Goal: Find specific page/section: Find specific page/section

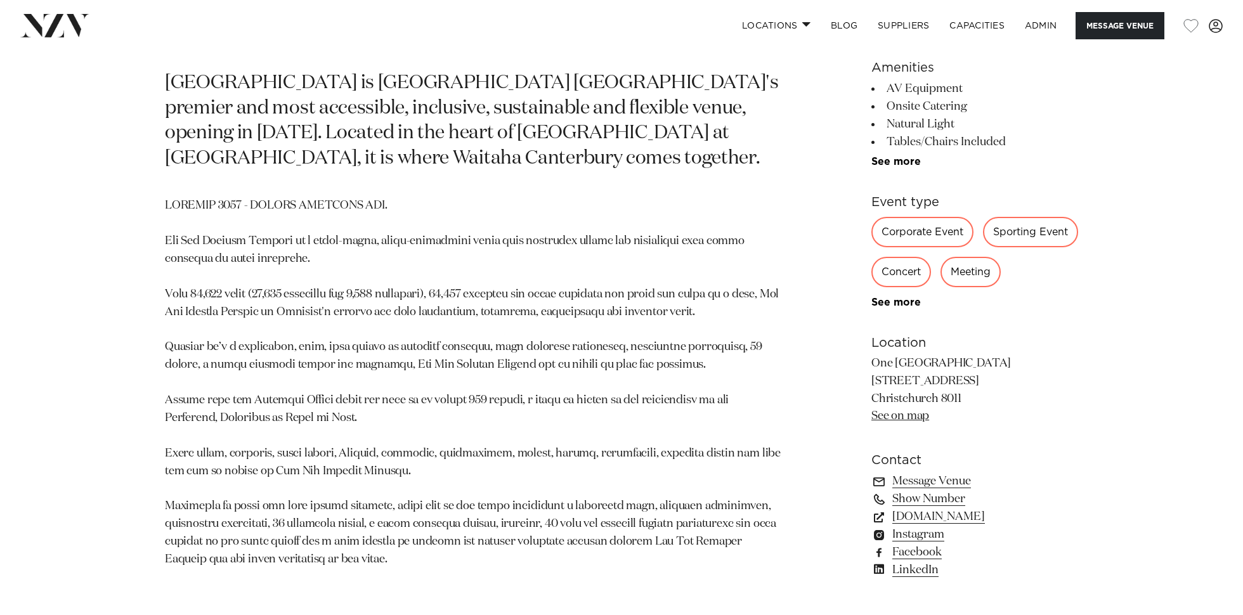
scroll to position [545, 0]
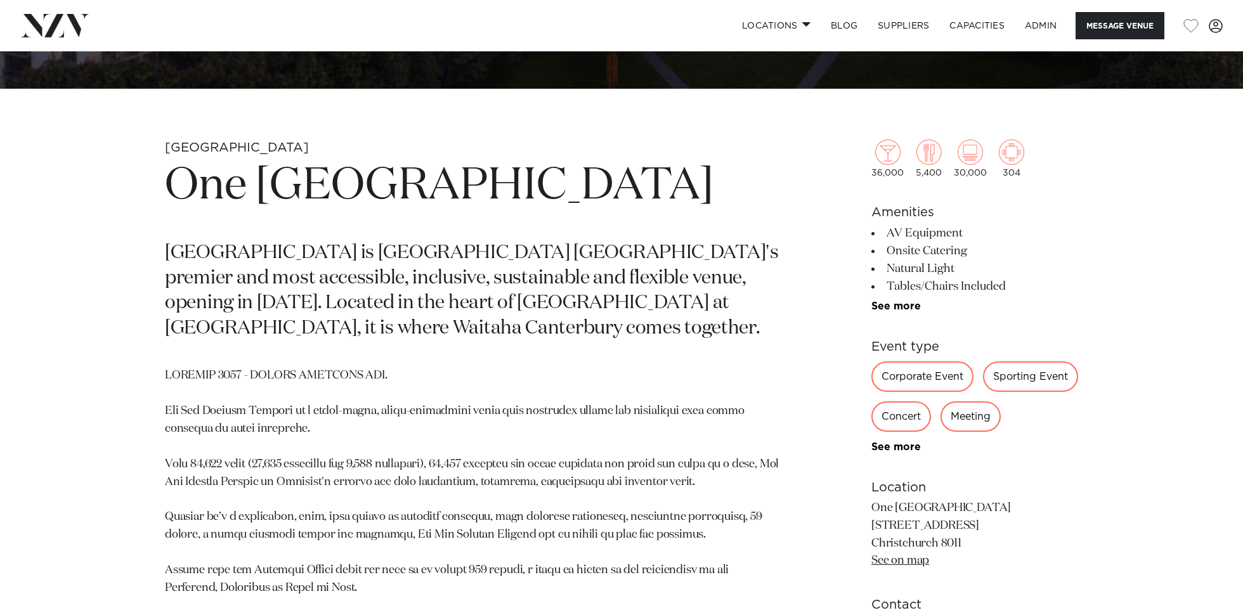
click at [429, 171] on h1 "One [GEOGRAPHIC_DATA]" at bounding box center [473, 186] width 616 height 58
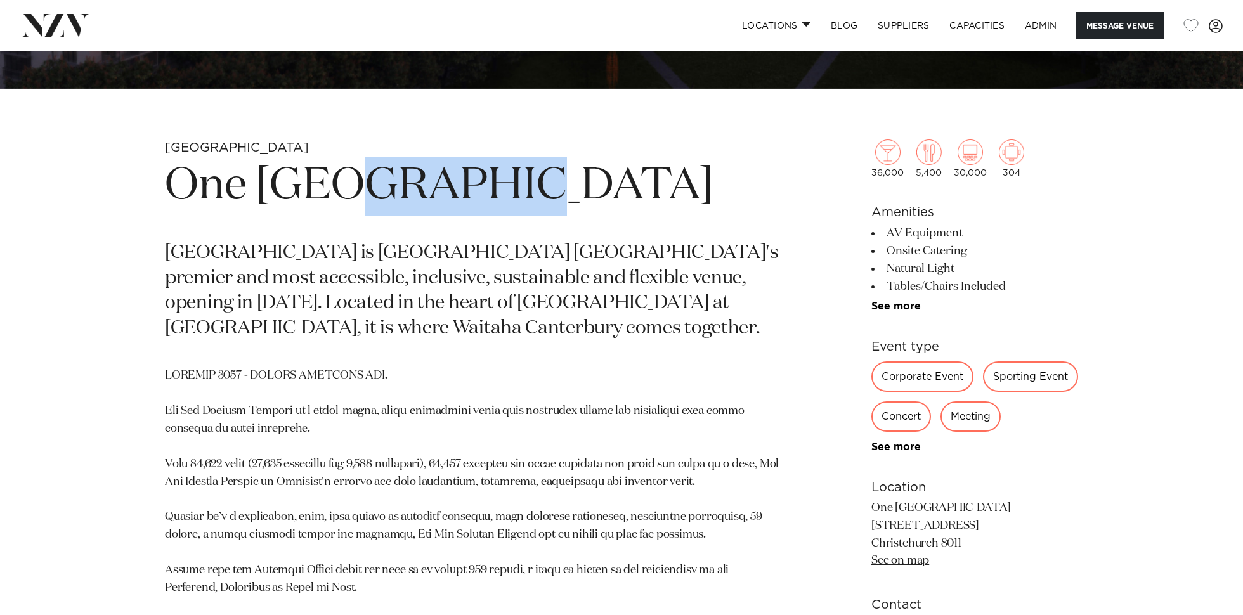
click at [429, 171] on h1 "One [GEOGRAPHIC_DATA]" at bounding box center [473, 186] width 616 height 58
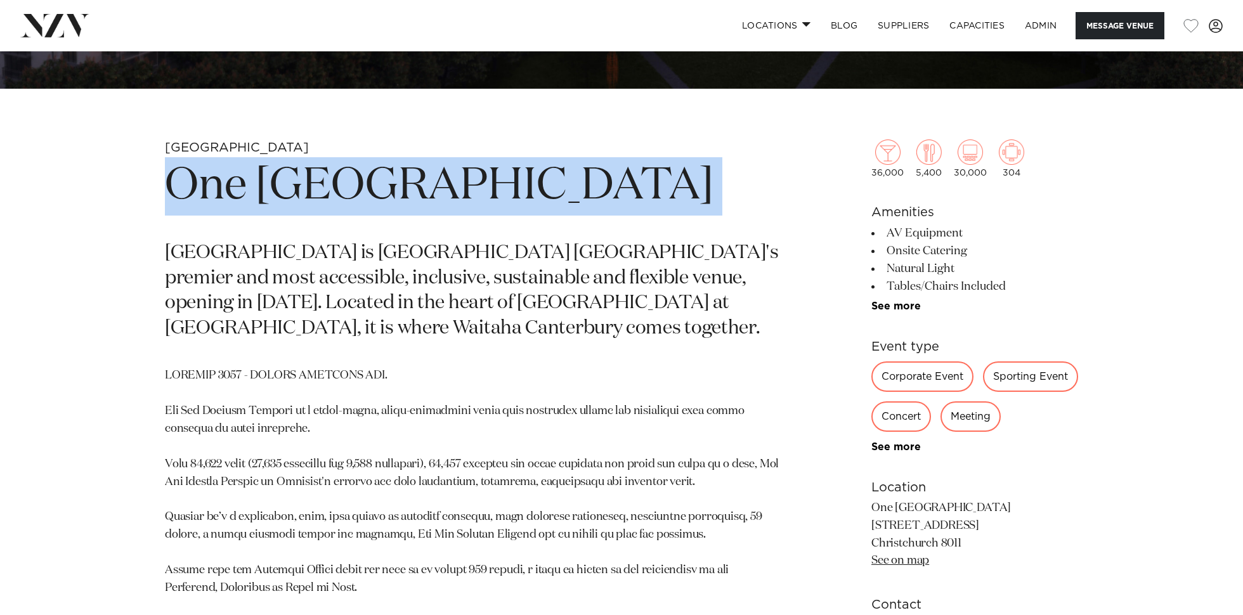
click at [429, 171] on h1 "One [GEOGRAPHIC_DATA]" at bounding box center [473, 186] width 616 height 58
copy section "One [GEOGRAPHIC_DATA]"
